Goal: Information Seeking & Learning: Learn about a topic

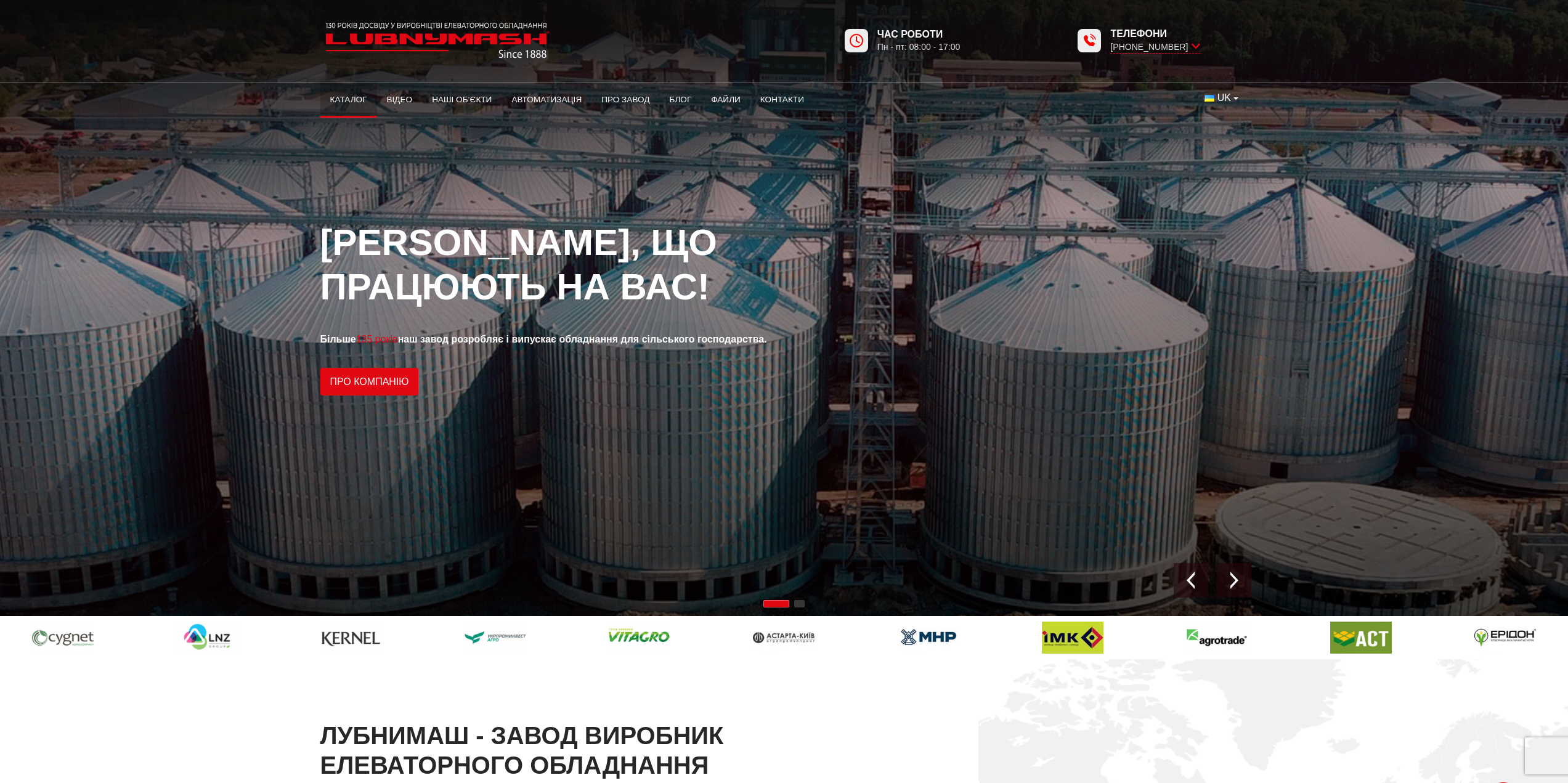
click at [339, 95] on link "Каталог" at bounding box center [349, 100] width 57 height 27
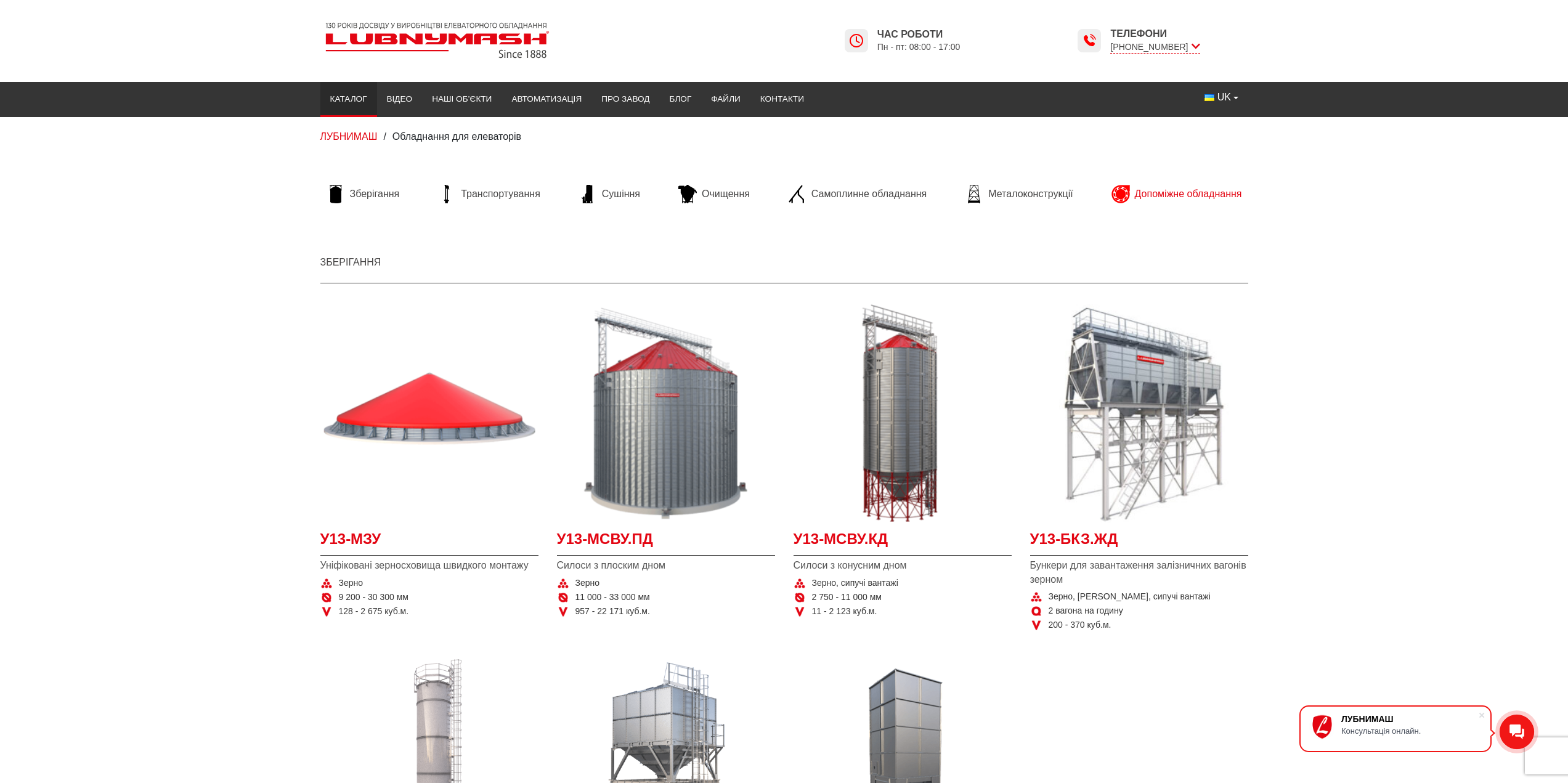
click at [1189, 196] on span "Допоміжне обладнання" at bounding box center [1188, 194] width 107 height 14
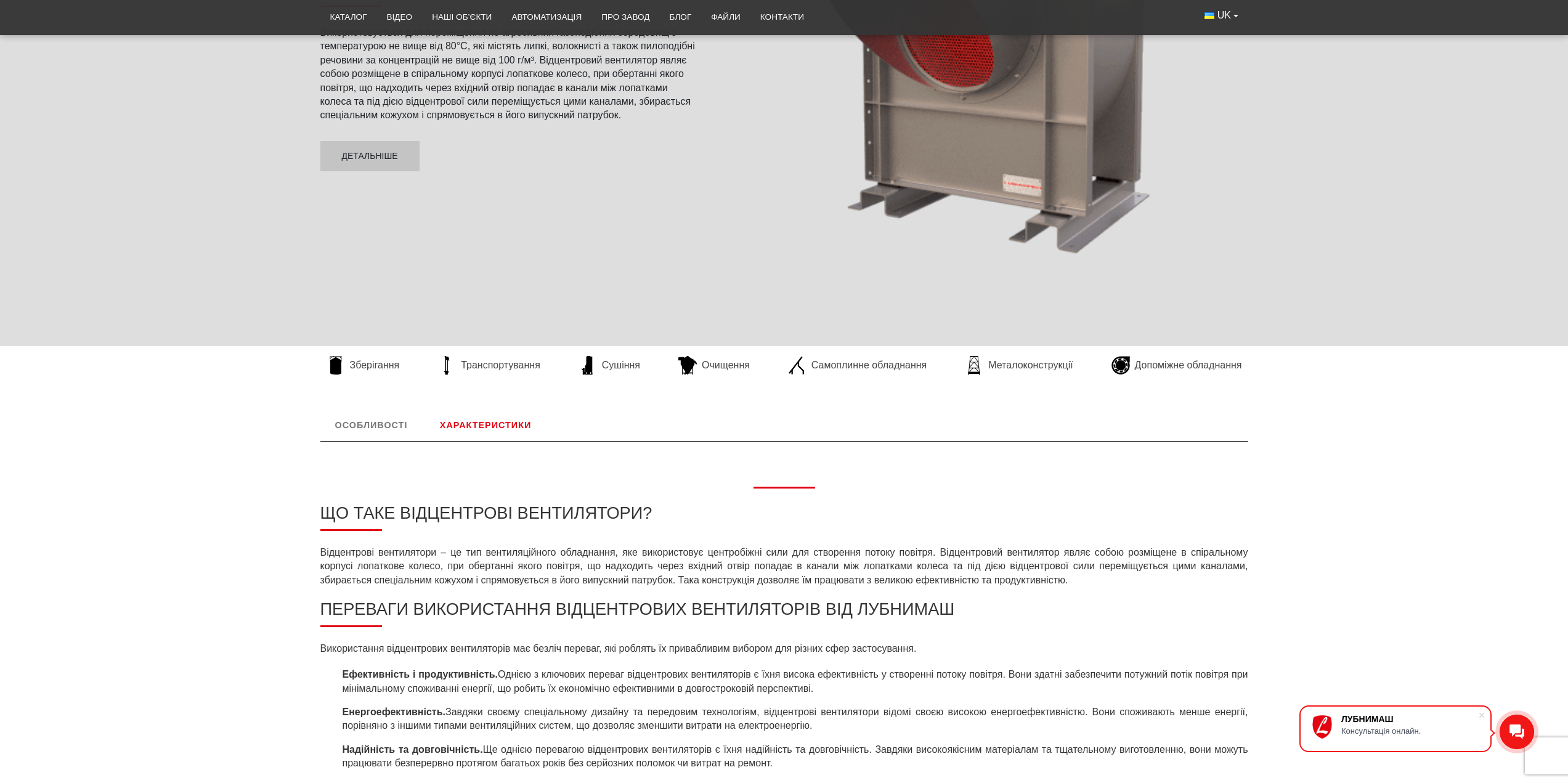
scroll to position [555, 0]
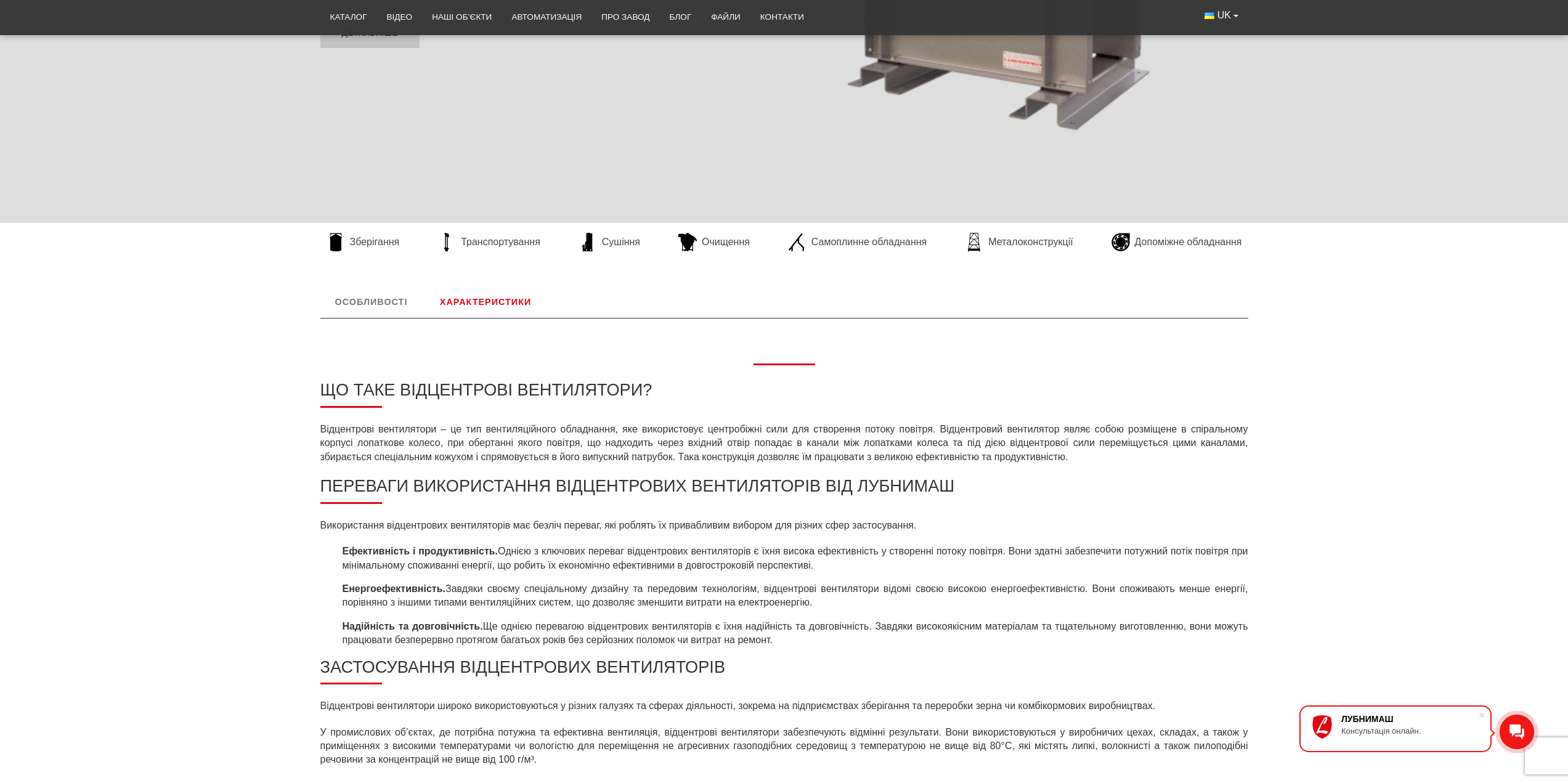
click at [463, 309] on link "Характеристики" at bounding box center [485, 301] width 121 height 32
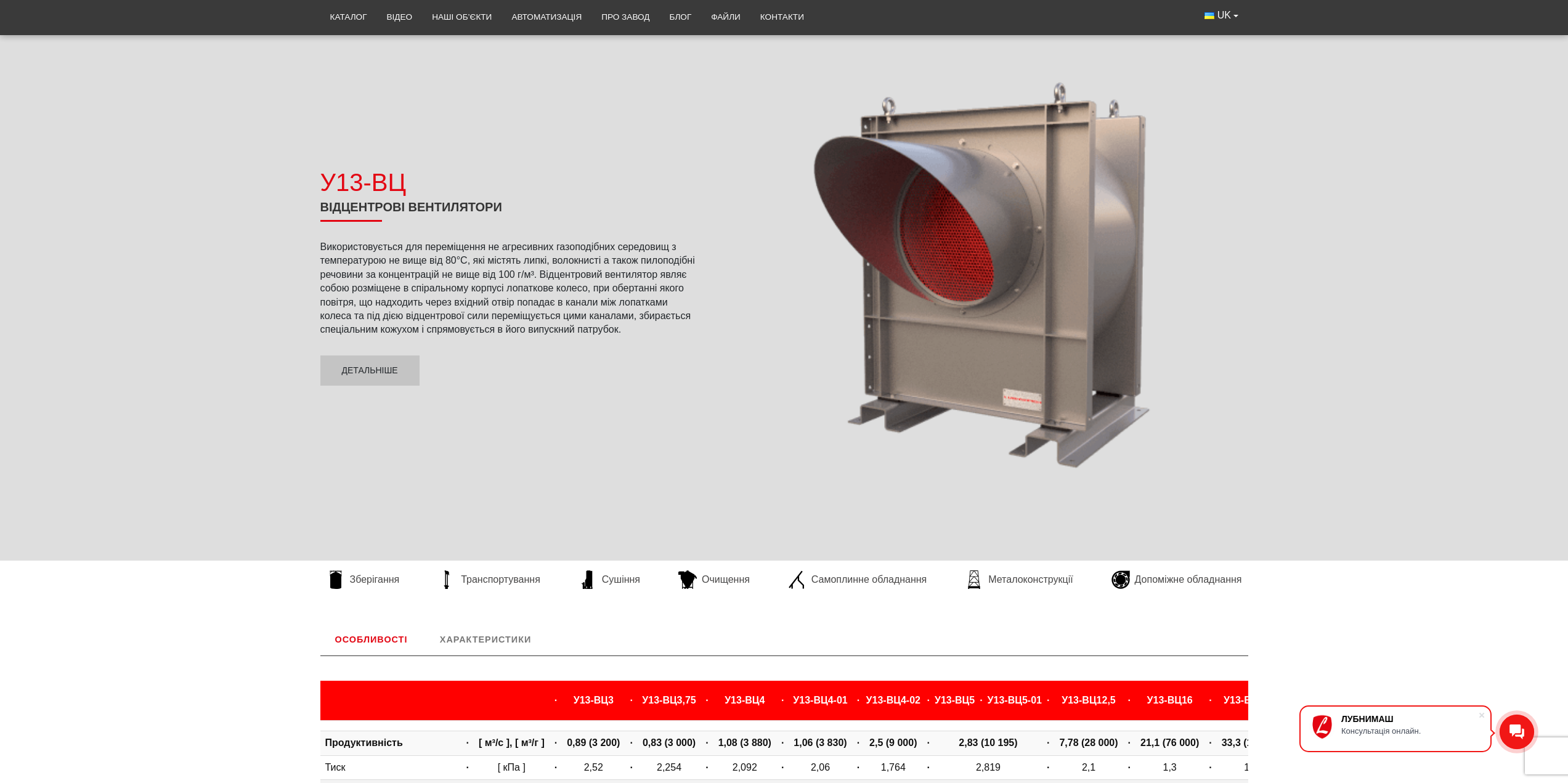
scroll to position [0, 0]
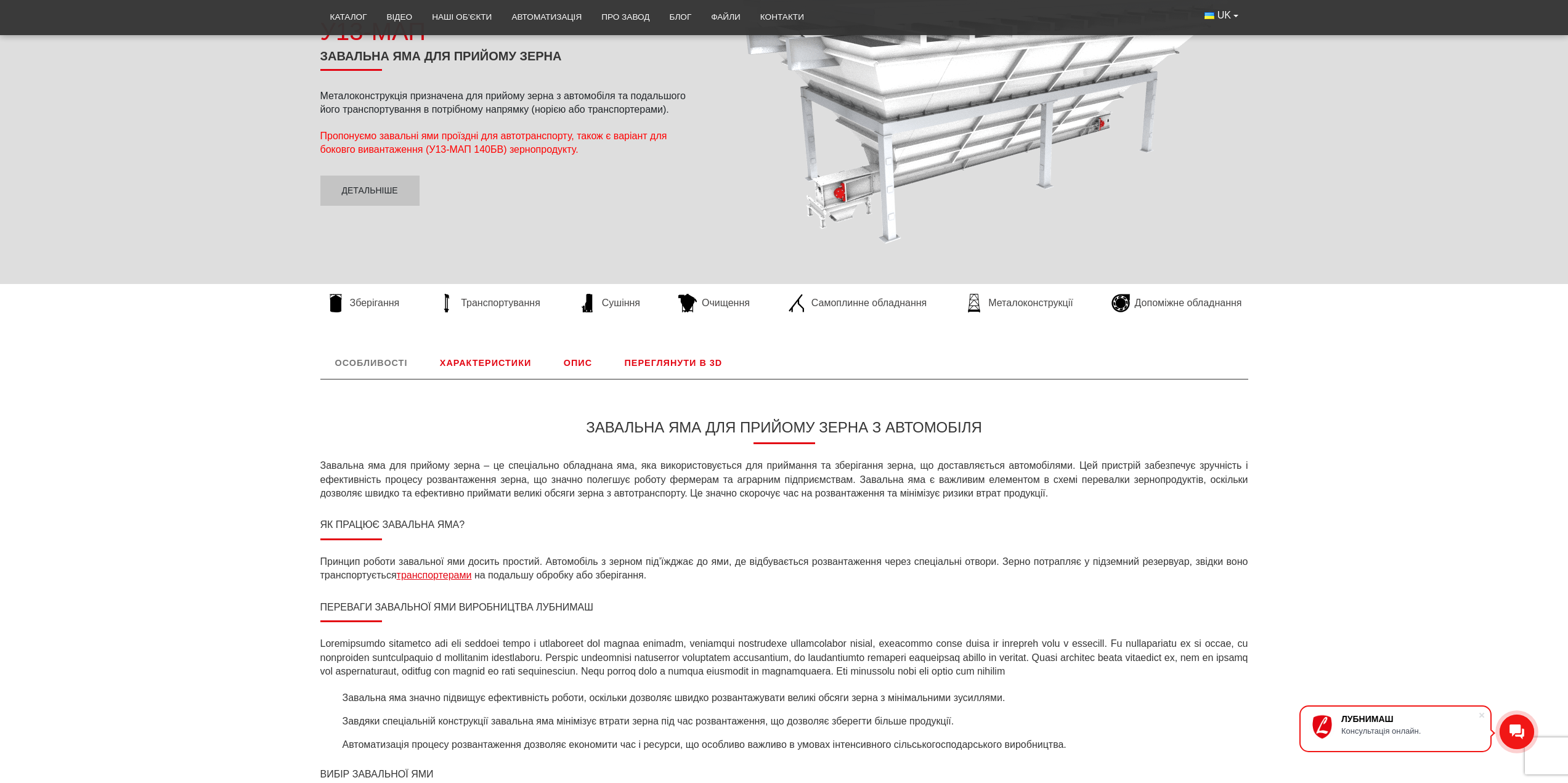
scroll to position [246, 0]
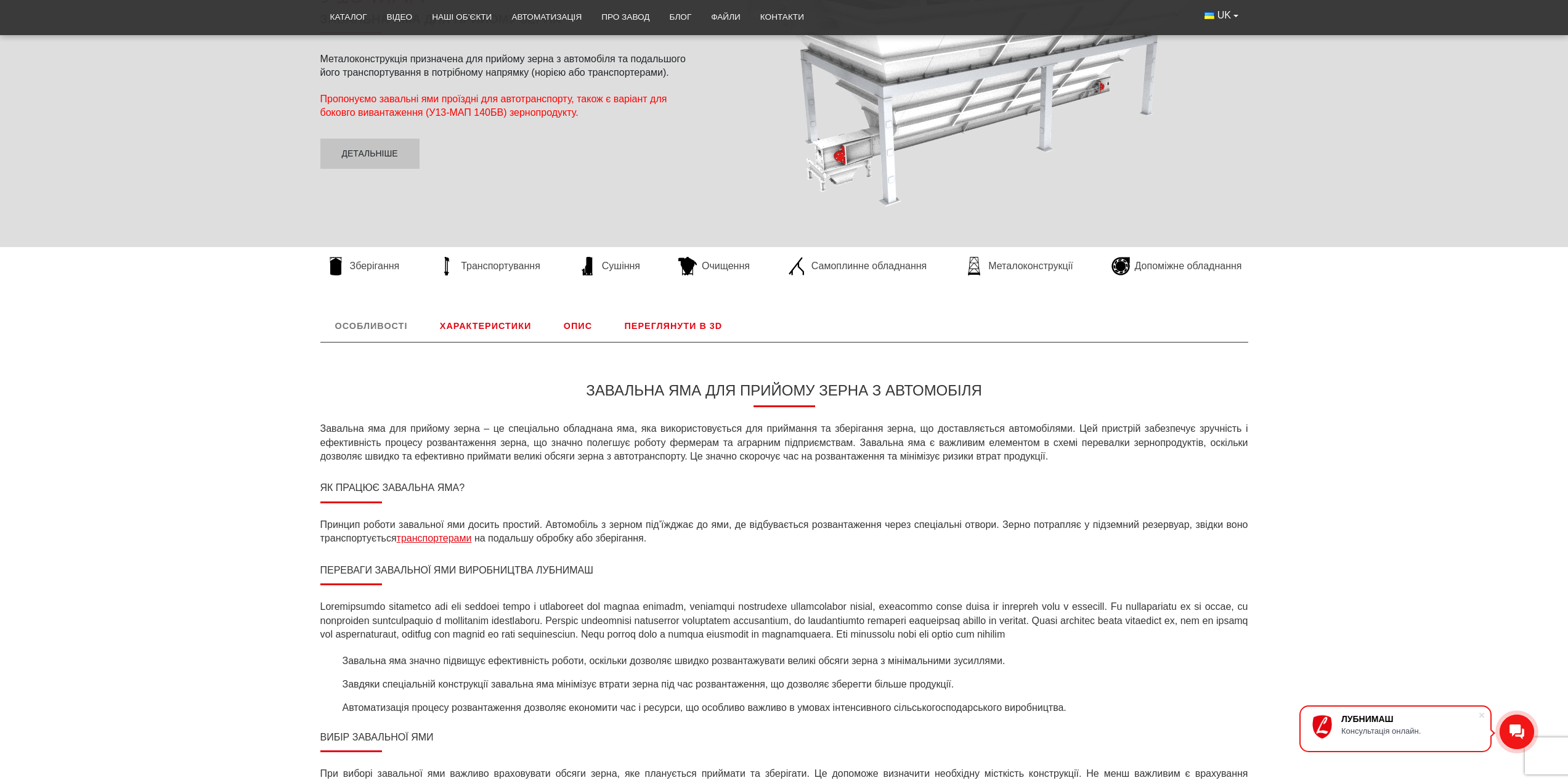
click at [477, 319] on link "Характеристики" at bounding box center [485, 325] width 121 height 32
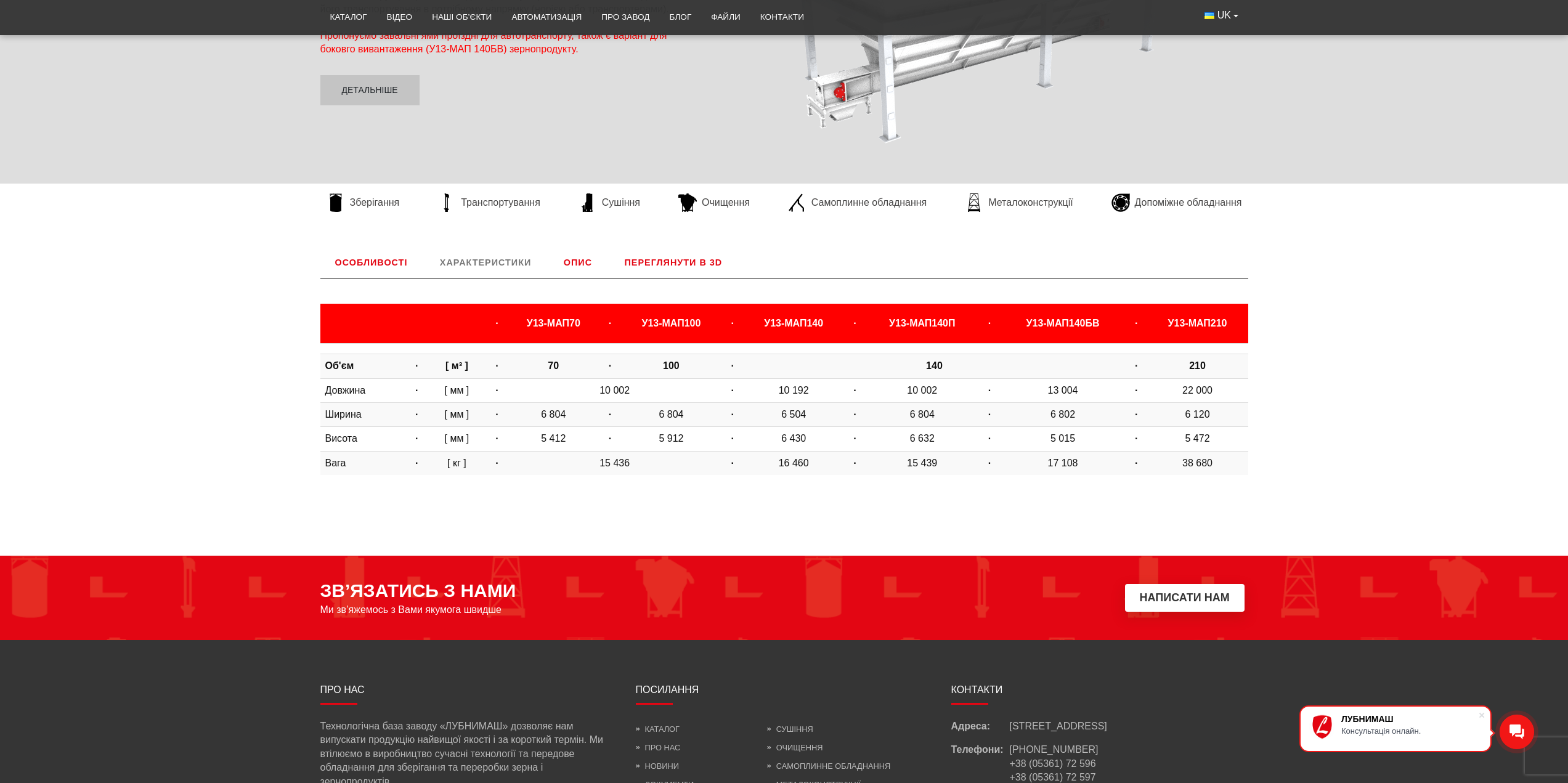
scroll to position [302, 0]
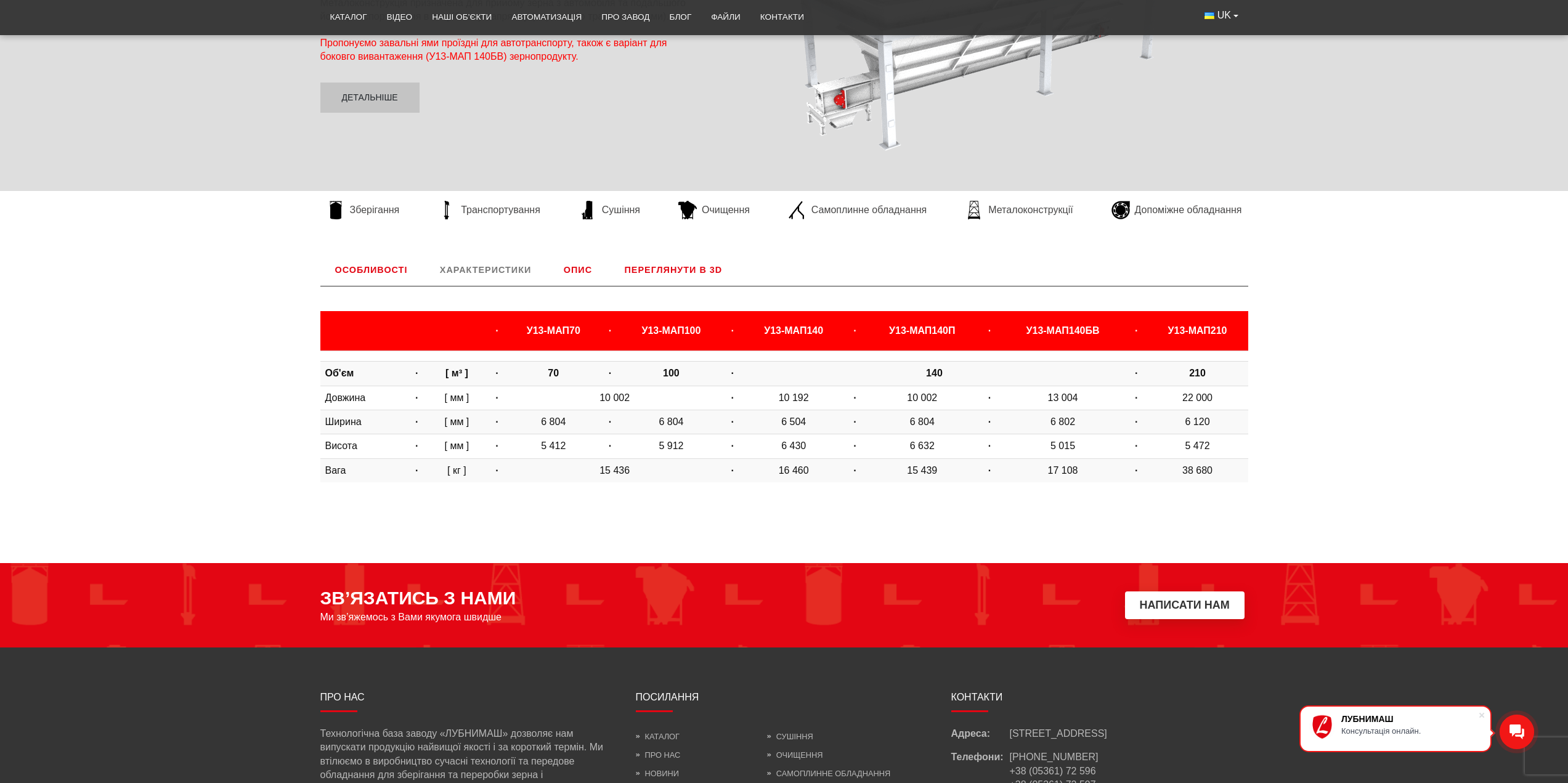
click at [571, 271] on link "Опис" at bounding box center [577, 270] width 58 height 32
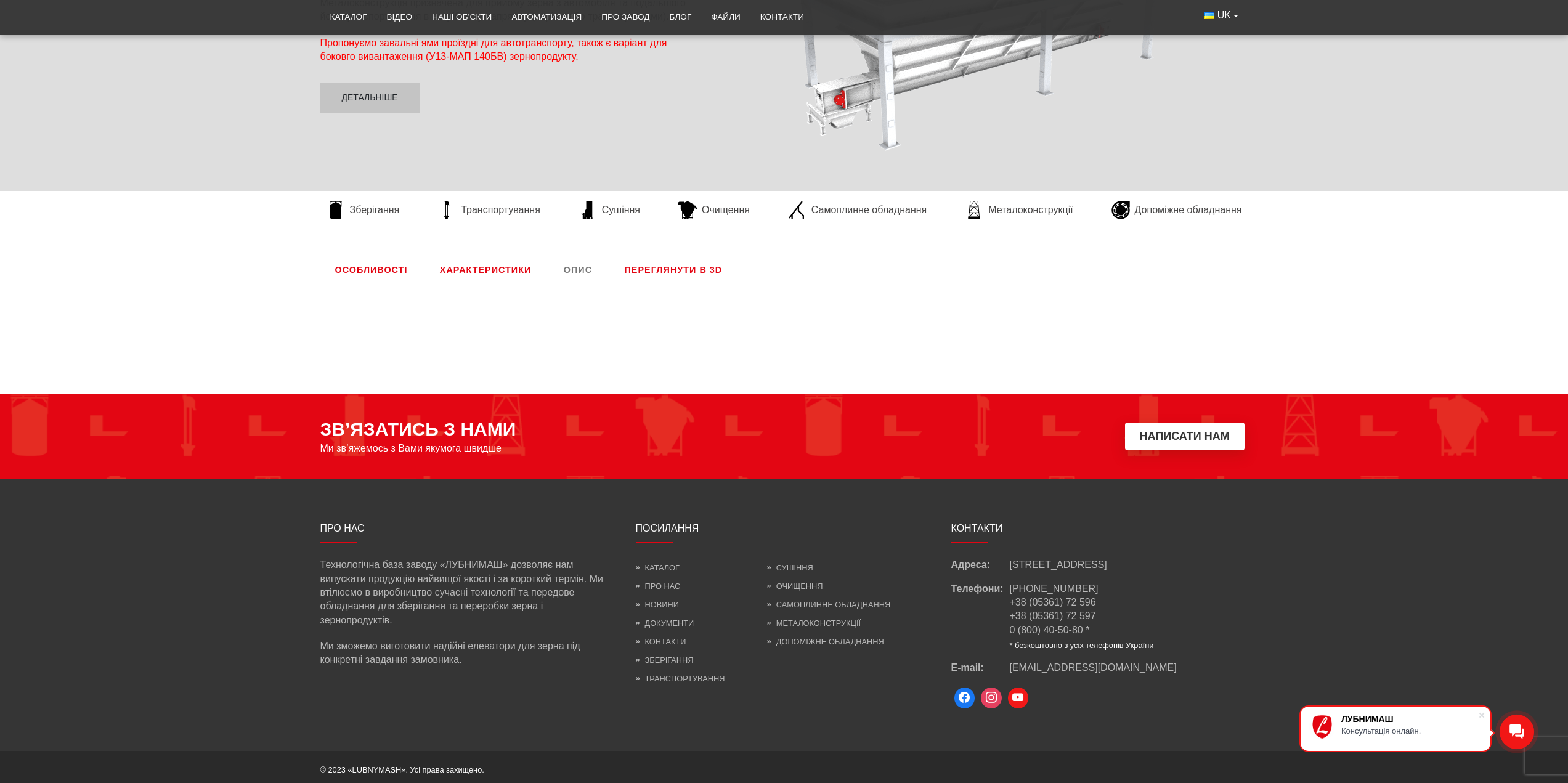
scroll to position [308, 0]
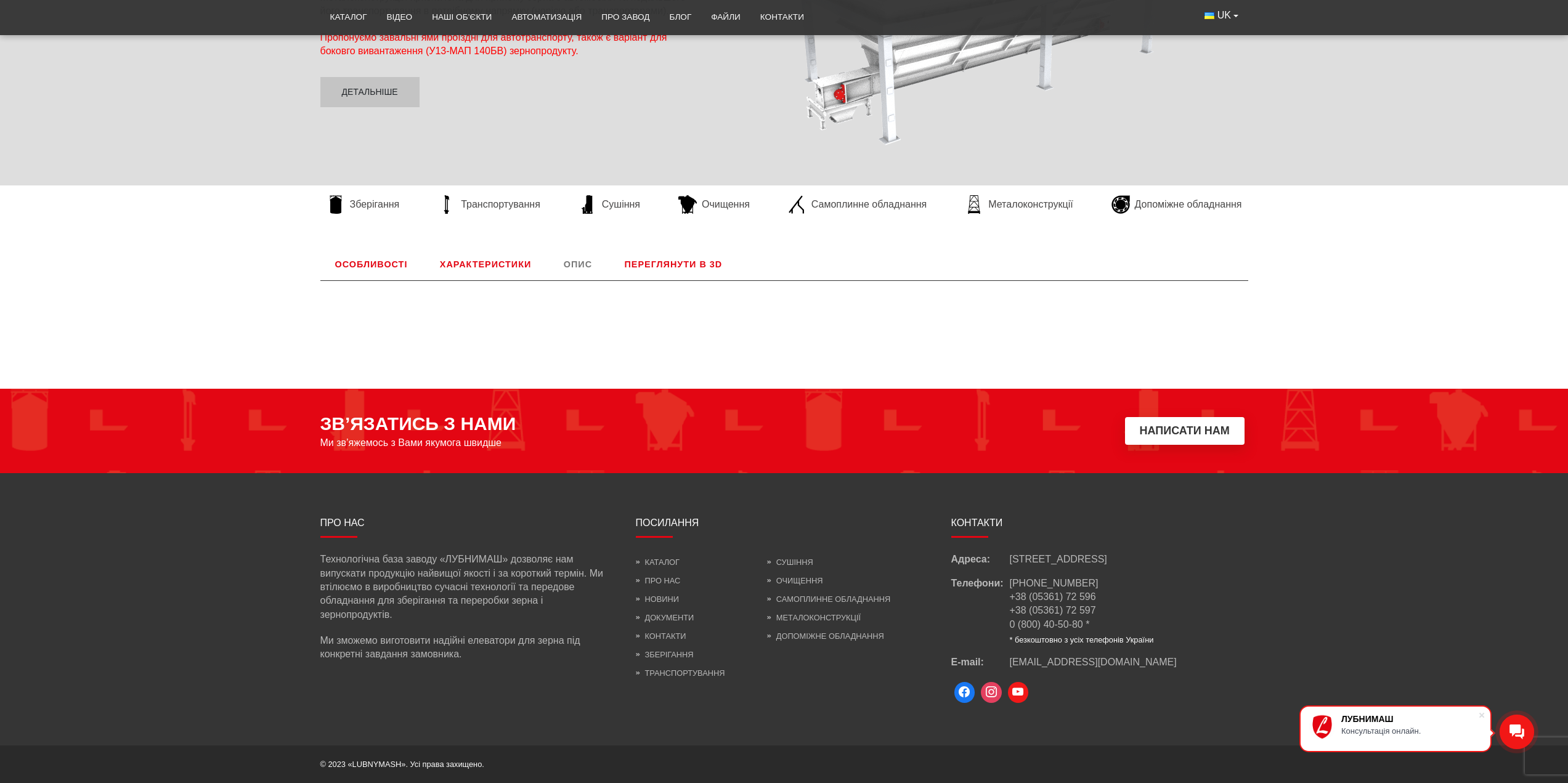
click at [673, 266] on link "Переглянути в 3D" at bounding box center [673, 264] width 128 height 32
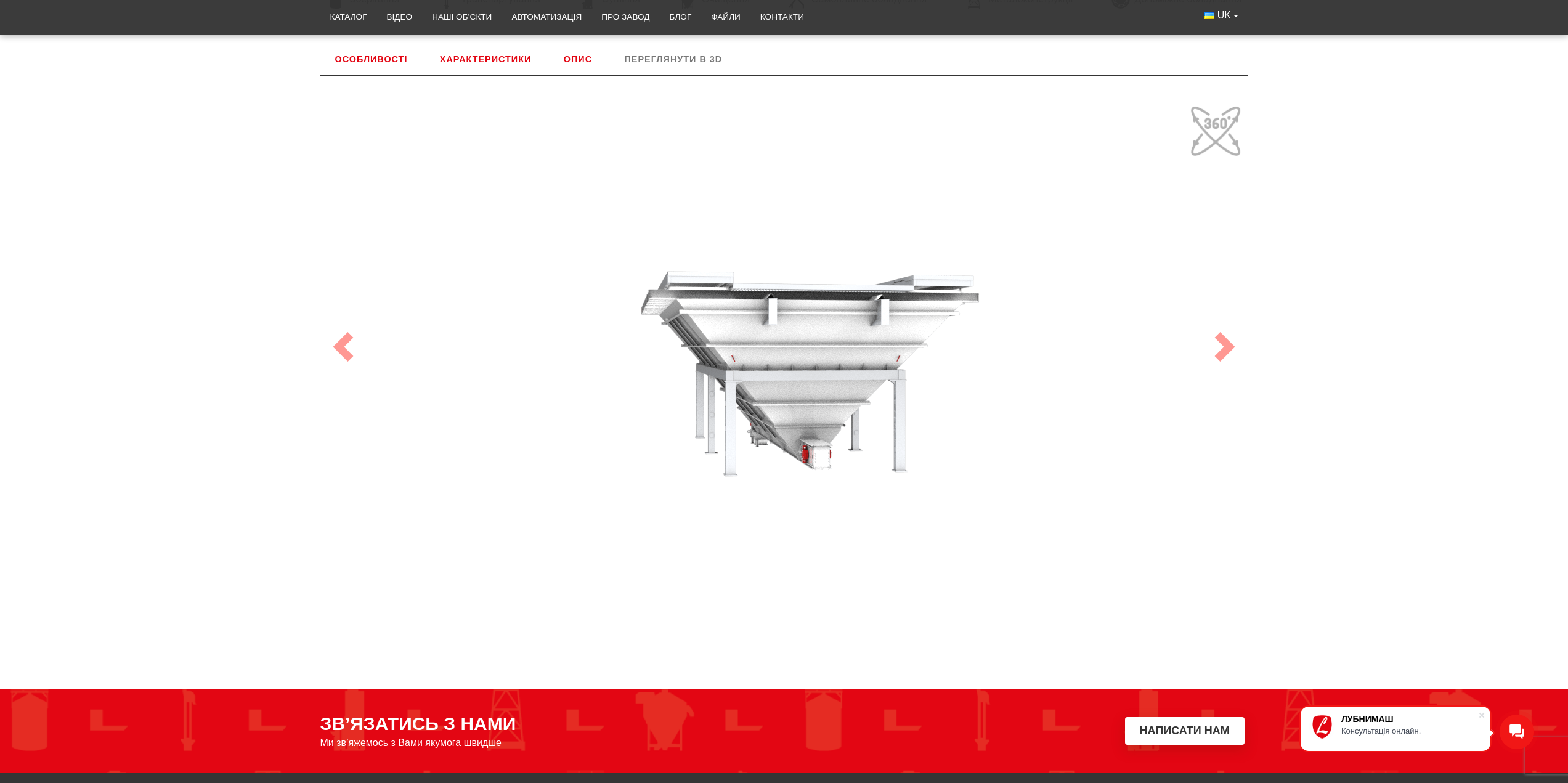
drag, startPoint x: 1023, startPoint y: 416, endPoint x: 922, endPoint y: 374, distance: 109.4
click at [922, 374] on div "100" at bounding box center [784, 347] width 924 height 493
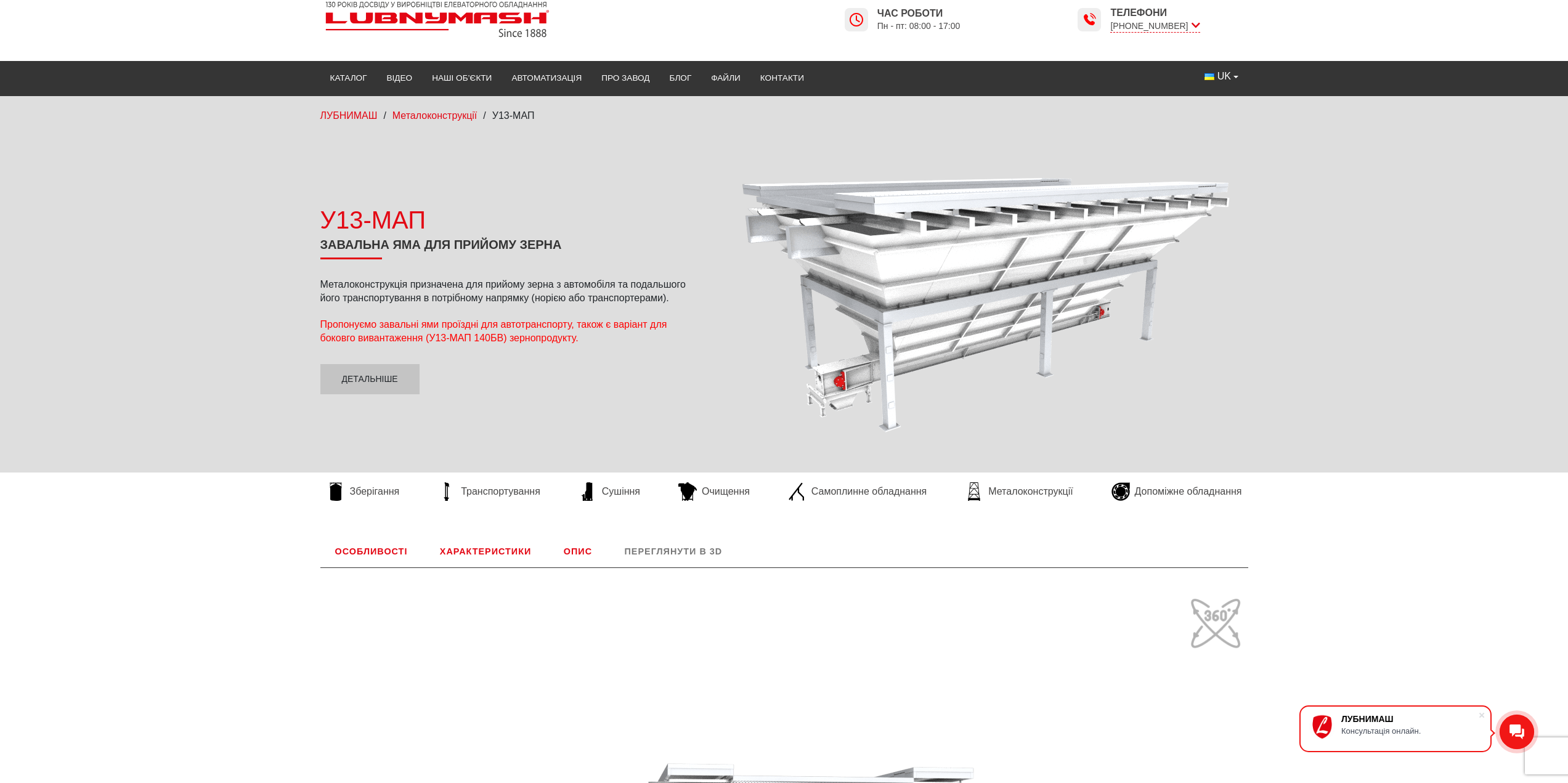
scroll to position [21, 0]
